Goal: Entertainment & Leisure: Consume media (video, audio)

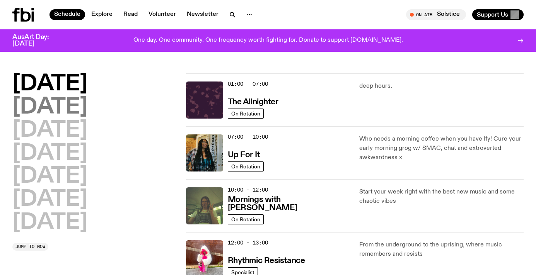
click at [73, 104] on h2 "[DATE]" at bounding box center [49, 108] width 75 height 22
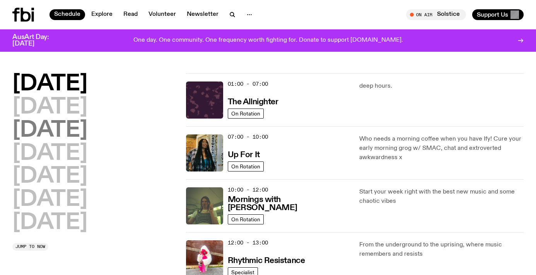
scroll to position [22, 0]
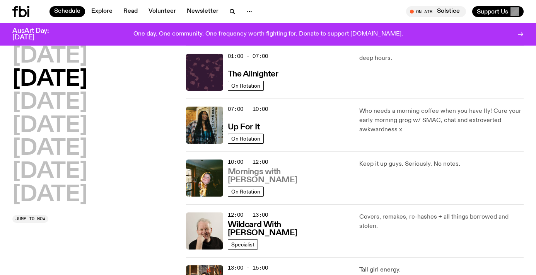
click at [284, 183] on h3 "Mornings with [PERSON_NAME]" at bounding box center [289, 176] width 123 height 16
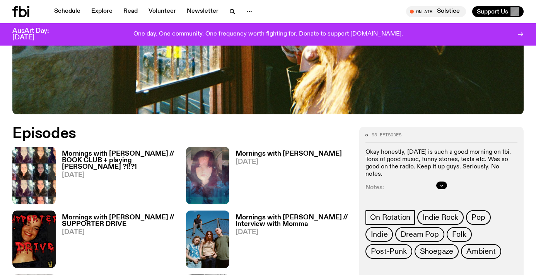
scroll to position [319, 0]
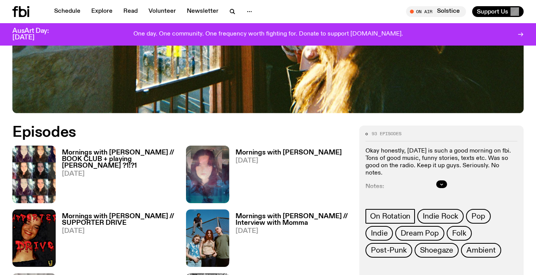
click at [251, 150] on h3 "Mornings with [PERSON_NAME]" at bounding box center [289, 153] width 106 height 7
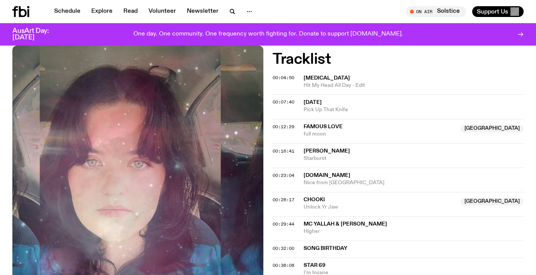
scroll to position [335, 0]
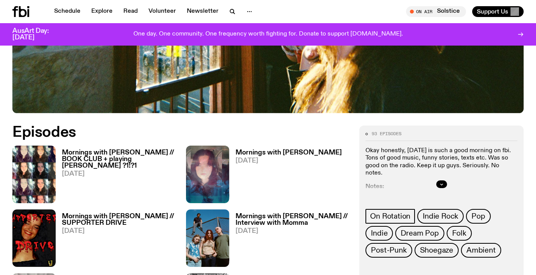
scroll to position [323, 0]
